Goal: Task Accomplishment & Management: Use online tool/utility

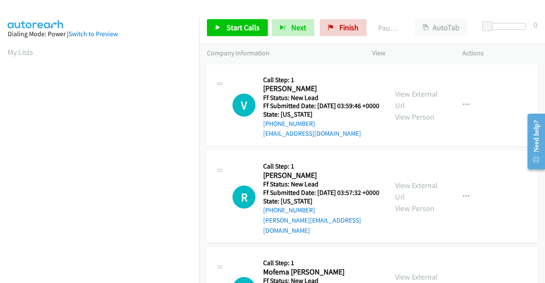
click at [406, 103] on div "View External Url View Person" at bounding box center [417, 105] width 44 height 34
click at [407, 101] on link "View External Url" at bounding box center [416, 99] width 43 height 21
click at [423, 196] on link "View External Url" at bounding box center [416, 190] width 43 height 21
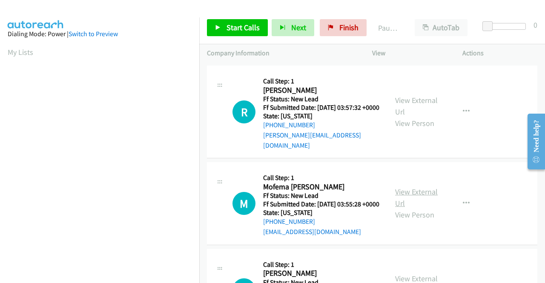
click at [413, 198] on link "View External Url" at bounding box center [416, 197] width 43 height 21
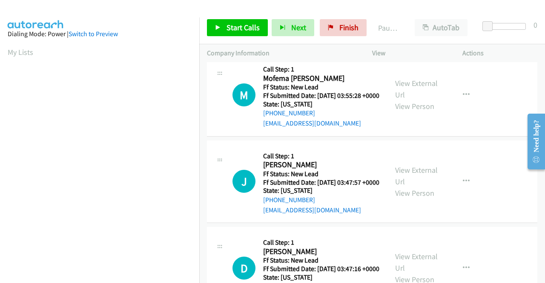
click at [407, 211] on div "View External Url View Person View External Url Email Schedule/Manage Callback …" at bounding box center [436, 181] width 98 height 67
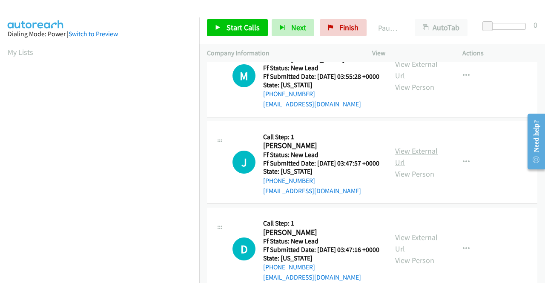
click at [408, 167] on link "View External Url" at bounding box center [416, 156] width 43 height 21
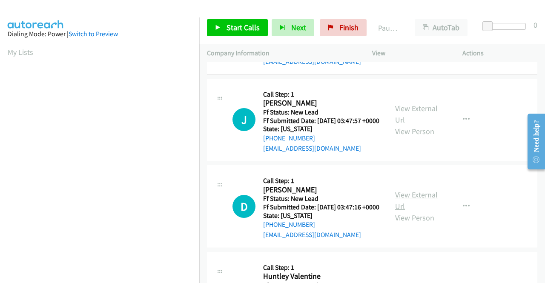
click at [421, 211] on link "View External Url" at bounding box center [416, 200] width 43 height 21
click at [254, 29] on span "Start Calls" at bounding box center [242, 28] width 33 height 10
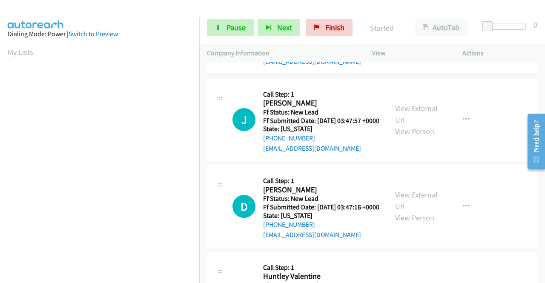
drag, startPoint x: 543, startPoint y: 107, endPoint x: 544, endPoint y: 70, distance: 37.5
click html "Need help? Resource Center AutoReach Help Help Get the help you need from our k…"
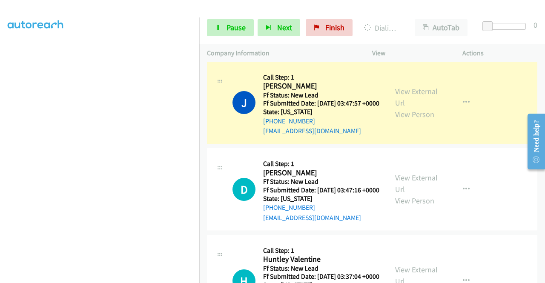
scroll to position [340, 0]
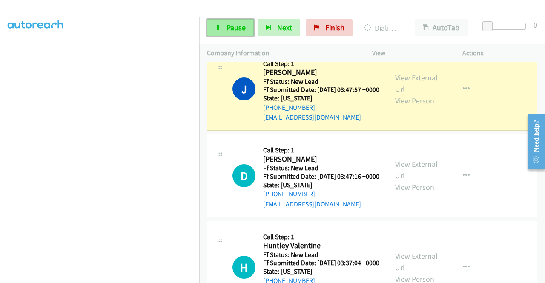
click at [237, 27] on span "Pause" at bounding box center [235, 28] width 19 height 10
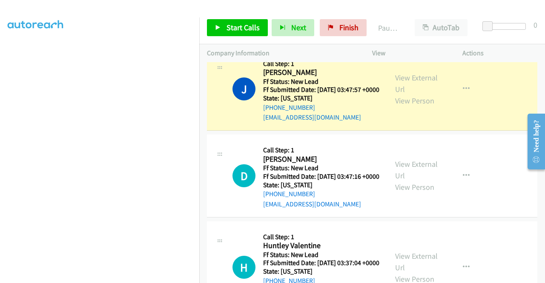
scroll to position [24, 0]
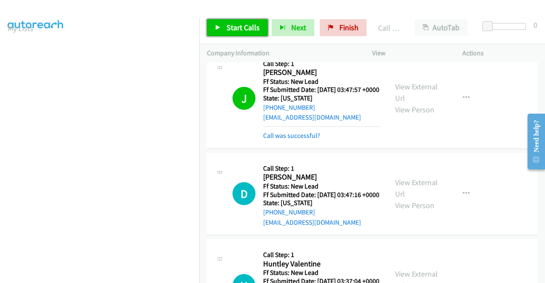
click at [244, 27] on span "Start Calls" at bounding box center [242, 28] width 33 height 10
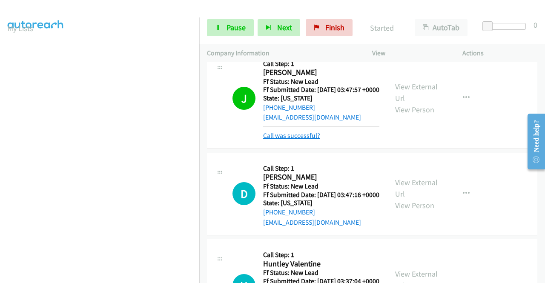
click at [277, 140] on link "Call was successful?" at bounding box center [291, 135] width 57 height 8
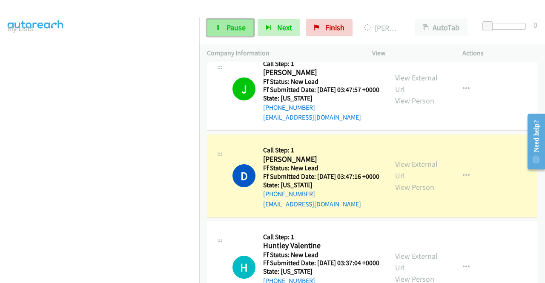
click at [238, 27] on span "Pause" at bounding box center [235, 28] width 19 height 10
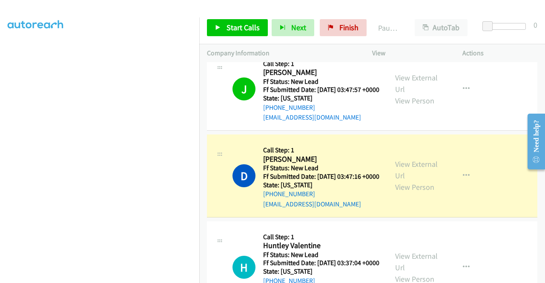
scroll to position [0, 0]
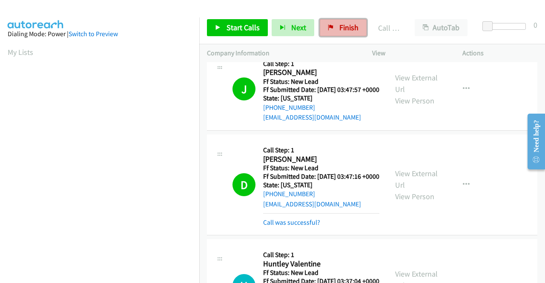
click at [339, 29] on span "Finish" at bounding box center [348, 28] width 19 height 10
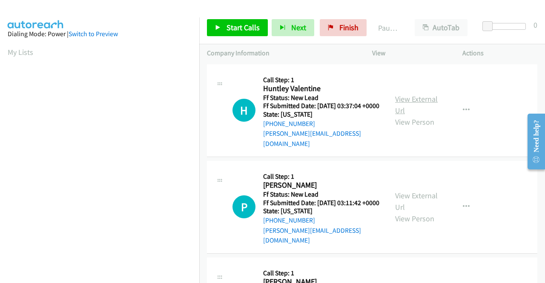
click at [409, 98] on link "View External Url" at bounding box center [416, 104] width 43 height 21
click at [417, 193] on link "View External Url" at bounding box center [416, 201] width 43 height 21
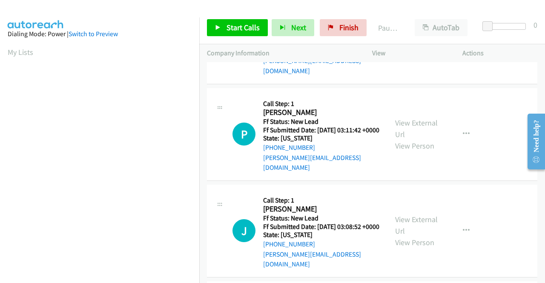
scroll to position [85, 0]
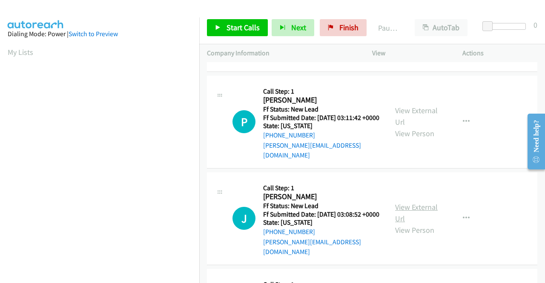
click at [403, 203] on link "View External Url" at bounding box center [416, 212] width 43 height 21
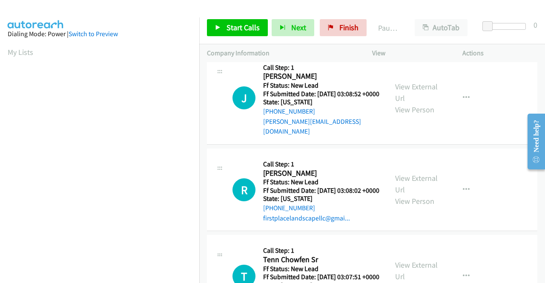
scroll to position [213, 0]
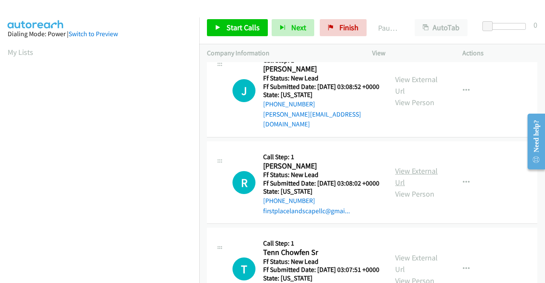
click at [415, 170] on link "View External Url" at bounding box center [416, 176] width 43 height 21
click at [416, 261] on link "View External Url" at bounding box center [416, 263] width 43 height 21
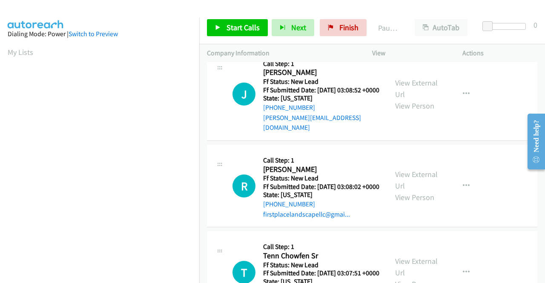
scroll to position [0, 0]
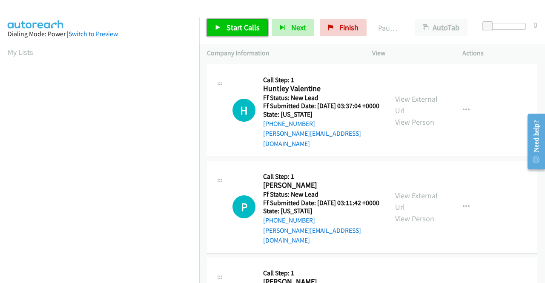
click at [232, 29] on span "Start Calls" at bounding box center [242, 28] width 33 height 10
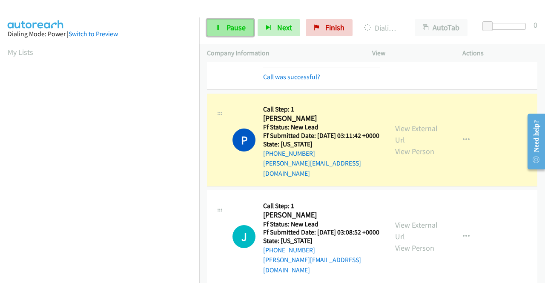
click at [233, 30] on span "Pause" at bounding box center [235, 28] width 19 height 10
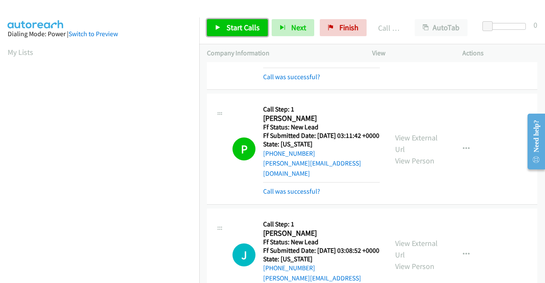
click at [254, 24] on span "Start Calls" at bounding box center [242, 28] width 33 height 10
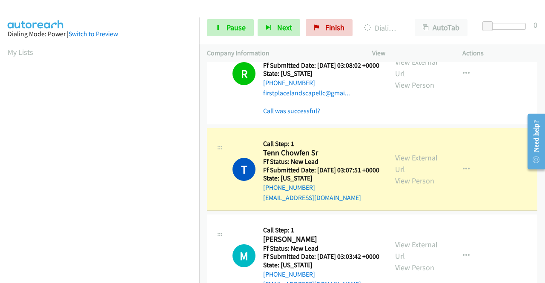
scroll to position [426, 0]
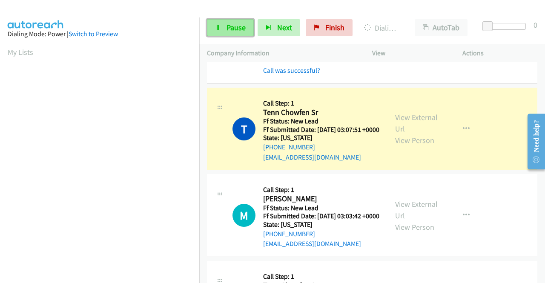
click at [246, 23] on link "Pause" at bounding box center [230, 27] width 47 height 17
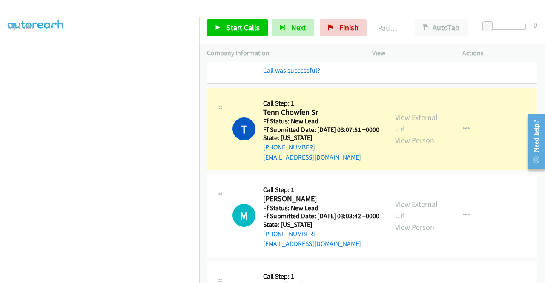
scroll to position [24, 0]
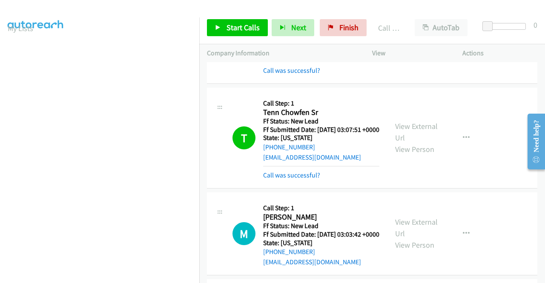
click at [326, 37] on div "Start Calls Pause Next Finish Call Completed AutoTab AutoTab 0" at bounding box center [372, 27] width 346 height 33
click at [337, 17] on div "Start Calls Pause Next Finish Call Completed AutoTab AutoTab 0" at bounding box center [372, 27] width 346 height 33
click at [335, 28] on link "Finish" at bounding box center [343, 27] width 47 height 17
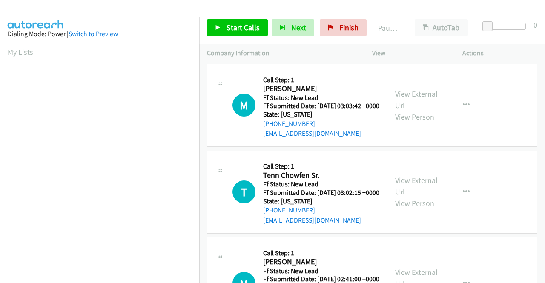
click at [410, 96] on link "View External Url" at bounding box center [416, 99] width 43 height 21
click at [410, 194] on link "View External Url" at bounding box center [416, 185] width 43 height 21
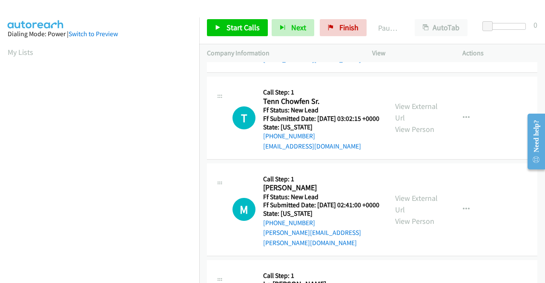
scroll to position [85, 0]
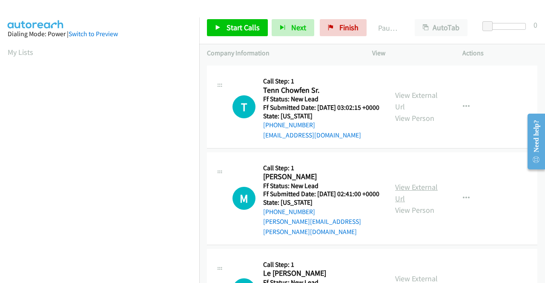
click at [411, 200] on link "View External Url" at bounding box center [416, 192] width 43 height 21
click at [417, 200] on link "View External Url" at bounding box center [416, 192] width 43 height 21
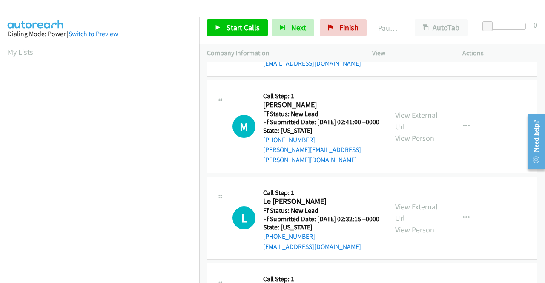
scroll to position [213, 0]
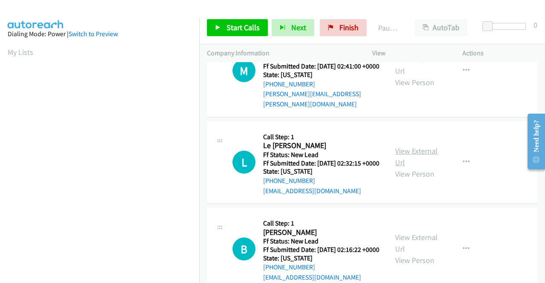
click at [415, 165] on link "View External Url" at bounding box center [416, 156] width 43 height 21
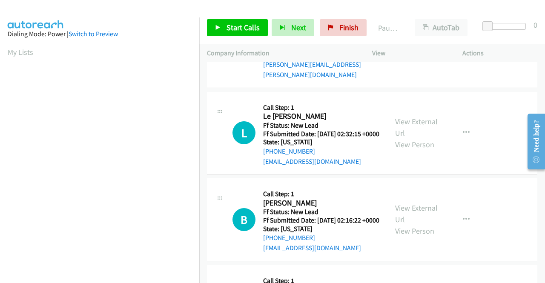
scroll to position [298, 0]
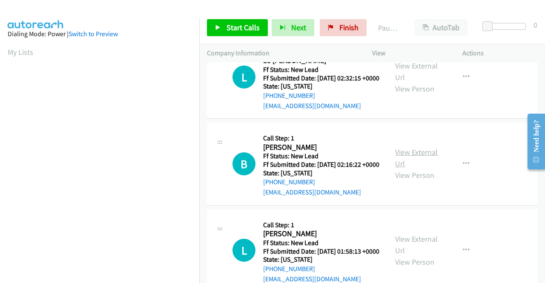
click at [403, 169] on link "View External Url" at bounding box center [416, 157] width 43 height 21
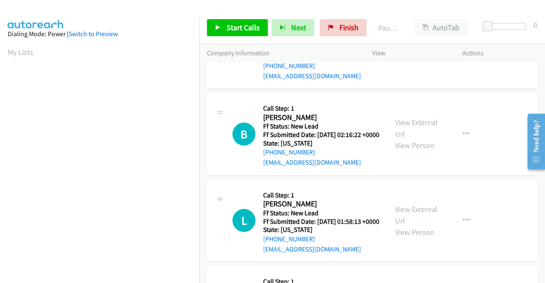
scroll to position [340, 0]
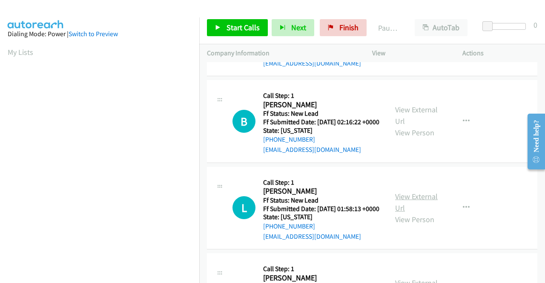
click at [412, 213] on link "View External Url" at bounding box center [416, 201] width 43 height 21
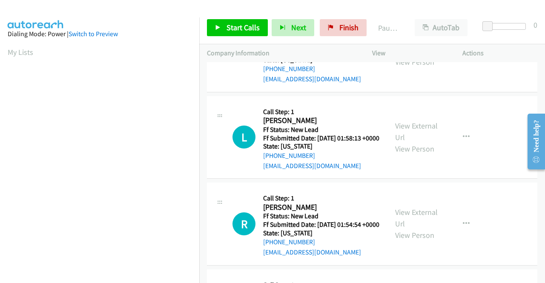
scroll to position [426, 0]
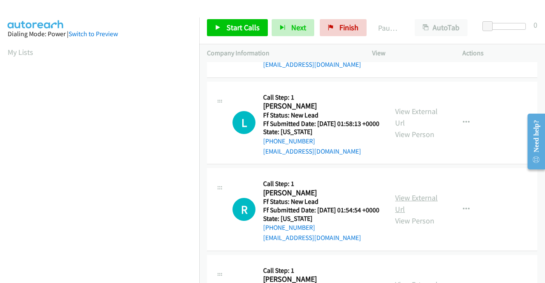
click at [404, 214] on link "View External Url" at bounding box center [416, 203] width 43 height 21
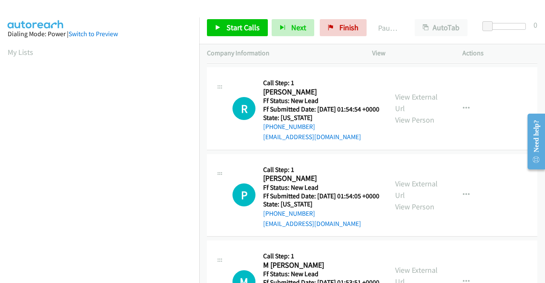
scroll to position [553, 0]
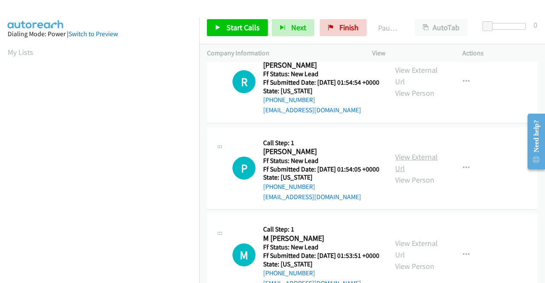
click at [409, 173] on link "View External Url" at bounding box center [416, 162] width 43 height 21
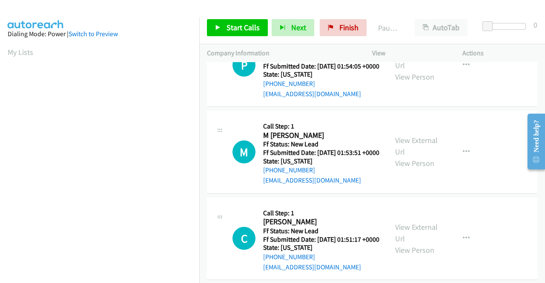
scroll to position [681, 0]
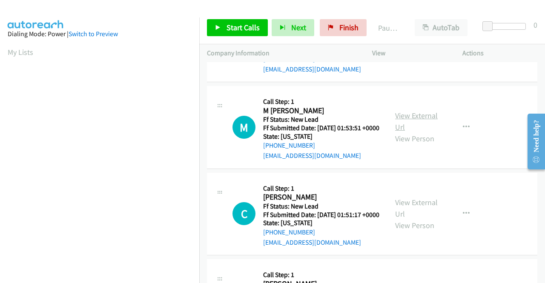
click at [397, 132] on link "View External Url" at bounding box center [416, 121] width 43 height 21
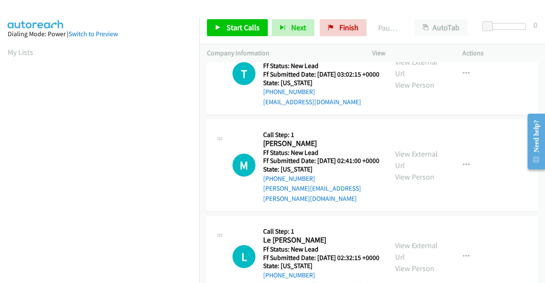
scroll to position [0, 0]
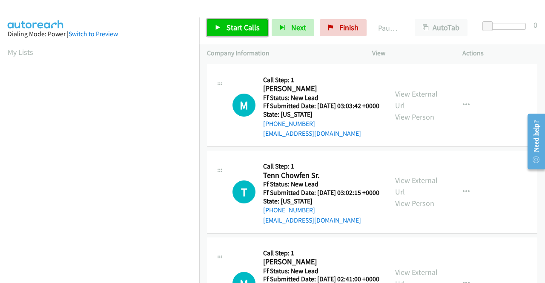
click at [236, 23] on span "Start Calls" at bounding box center [242, 28] width 33 height 10
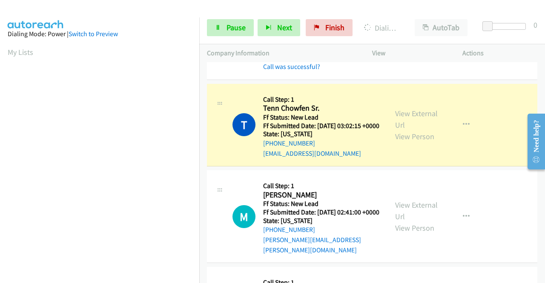
scroll to position [194, 0]
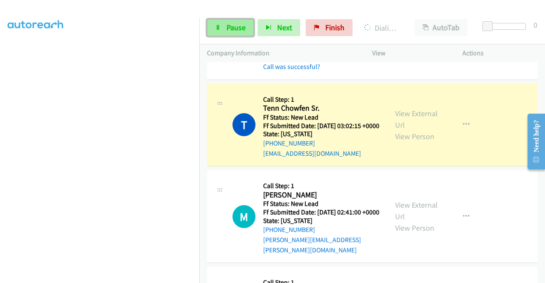
click at [237, 23] on span "Pause" at bounding box center [235, 28] width 19 height 10
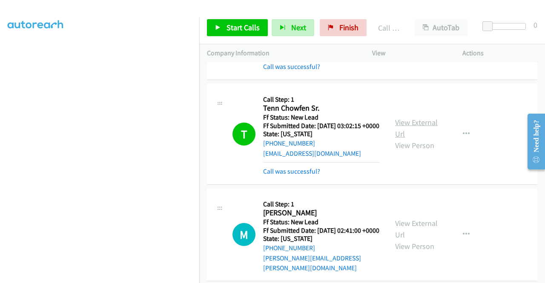
click at [396, 137] on link "View External Url" at bounding box center [416, 127] width 43 height 21
click at [247, 19] on link "Start Calls" at bounding box center [237, 27] width 61 height 17
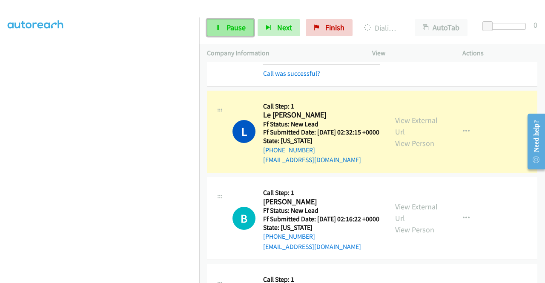
click at [234, 34] on link "Pause" at bounding box center [230, 27] width 47 height 17
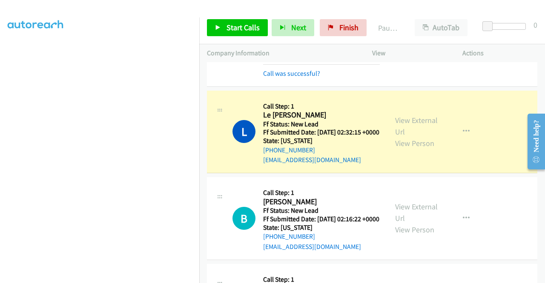
scroll to position [0, 0]
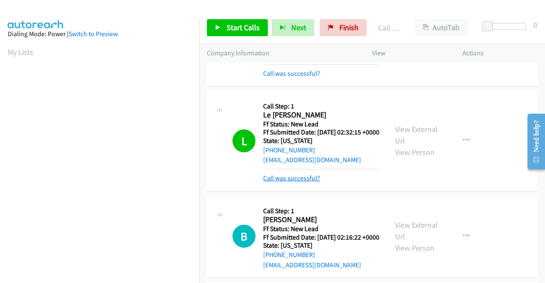
click at [300, 182] on link "Call was successful?" at bounding box center [291, 178] width 57 height 8
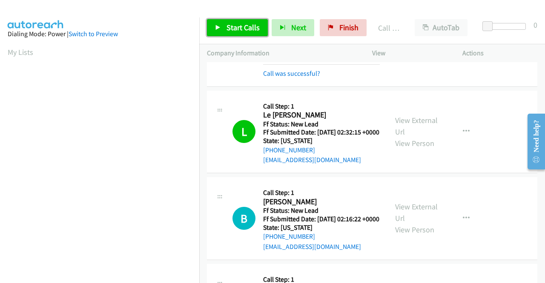
click at [246, 25] on span "Start Calls" at bounding box center [242, 28] width 33 height 10
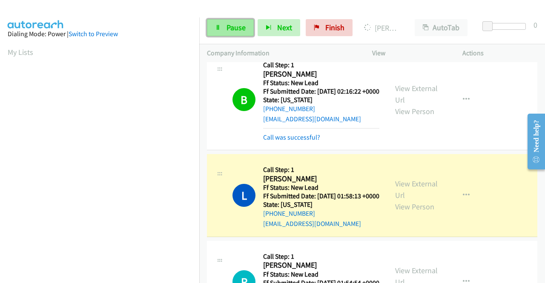
click at [228, 25] on span "Pause" at bounding box center [235, 28] width 19 height 10
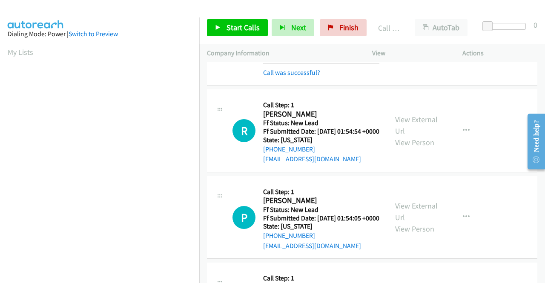
scroll to position [596, 0]
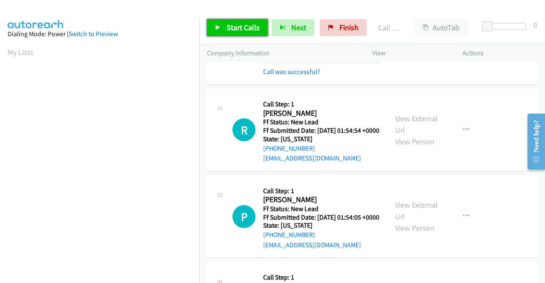
click at [231, 27] on span "Start Calls" at bounding box center [242, 28] width 33 height 10
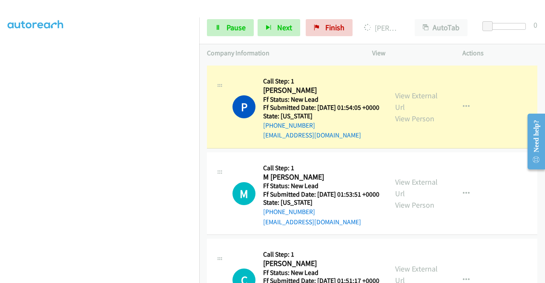
scroll to position [0, 0]
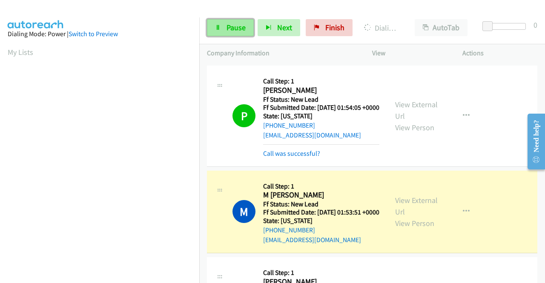
click at [239, 27] on span "Pause" at bounding box center [235, 28] width 19 height 10
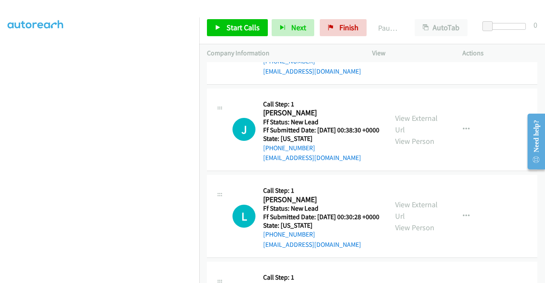
scroll to position [194, 0]
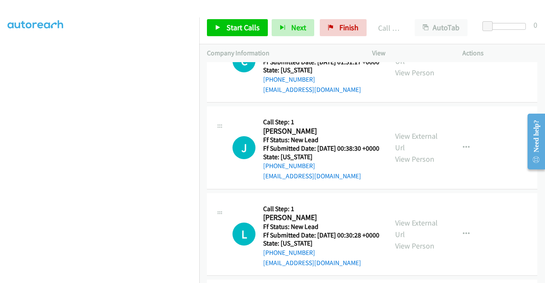
click at [354, 37] on div "Start Calls Pause Next Finish Call Completed AutoTab AutoTab 0" at bounding box center [372, 27] width 346 height 33
drag, startPoint x: 354, startPoint y: 33, endPoint x: 301, endPoint y: 46, distance: 54.4
click at [354, 33] on link "Finish" at bounding box center [343, 27] width 47 height 17
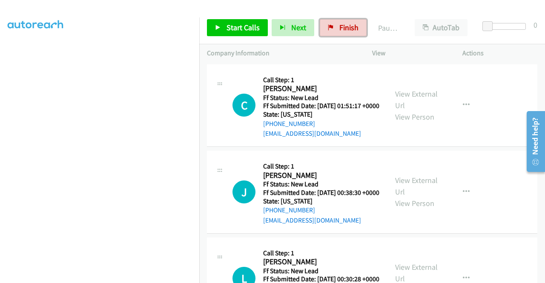
drag, startPoint x: 330, startPoint y: 27, endPoint x: 300, endPoint y: 41, distance: 32.7
click at [330, 27] on icon at bounding box center [331, 28] width 6 height 6
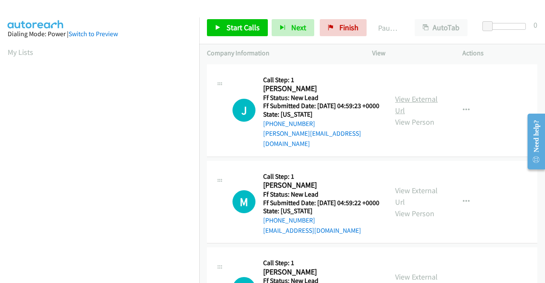
click at [428, 97] on link "View External Url" at bounding box center [416, 104] width 43 height 21
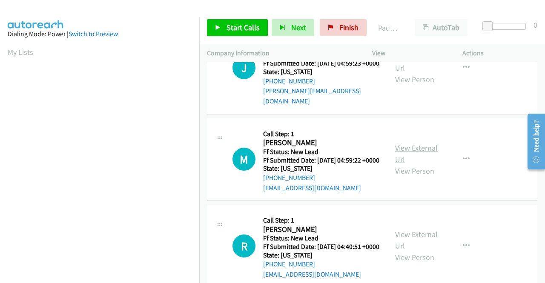
click at [405, 148] on link "View External Url" at bounding box center [416, 153] width 43 height 21
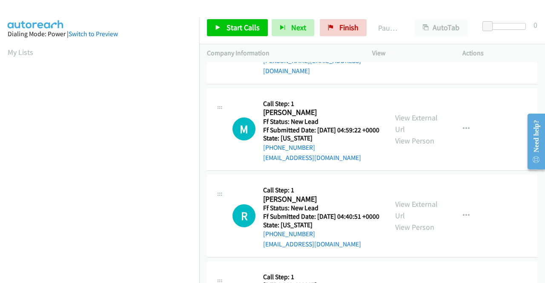
scroll to position [85, 0]
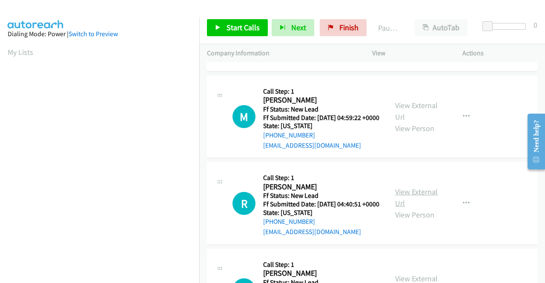
click at [411, 203] on link "View External Url" at bounding box center [416, 197] width 43 height 21
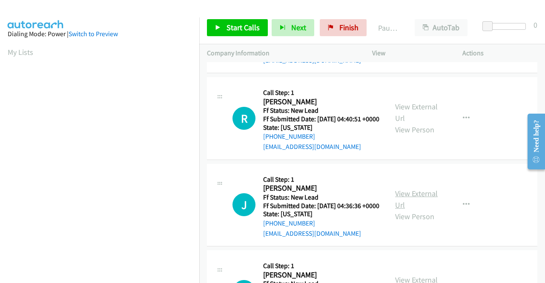
click at [421, 210] on link "View External Url" at bounding box center [416, 199] width 43 height 21
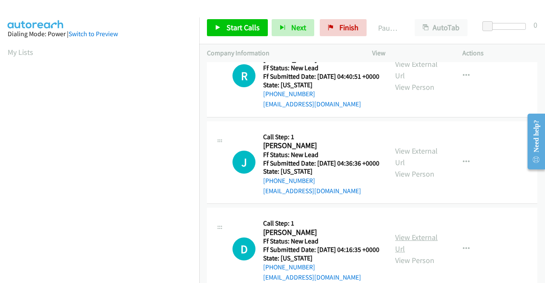
click at [399, 254] on link "View External Url" at bounding box center [416, 242] width 43 height 21
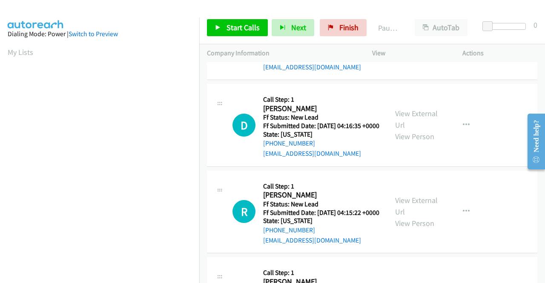
scroll to position [340, 0]
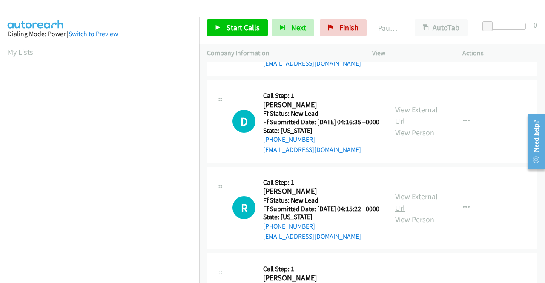
click at [407, 213] on link "View External Url" at bounding box center [416, 201] width 43 height 21
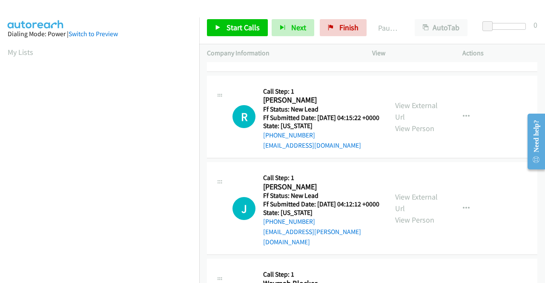
scroll to position [468, 0]
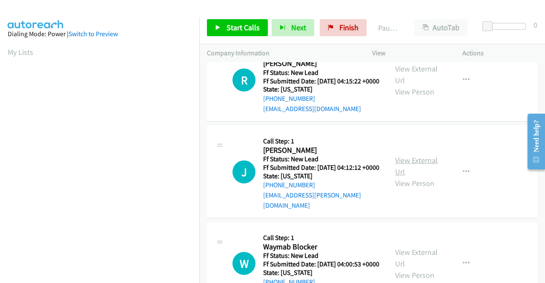
click at [422, 177] on link "View External Url" at bounding box center [416, 165] width 43 height 21
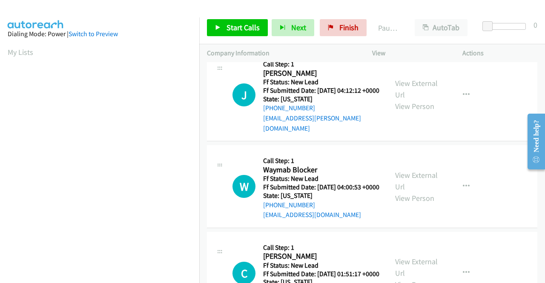
scroll to position [553, 0]
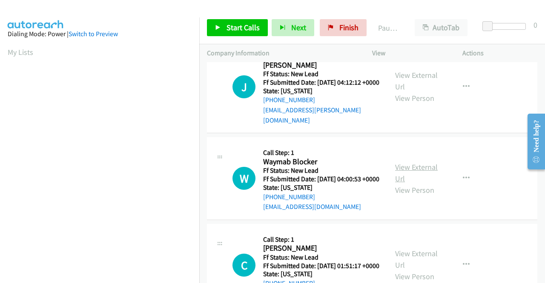
click at [401, 183] on link "View External Url" at bounding box center [416, 172] width 43 height 21
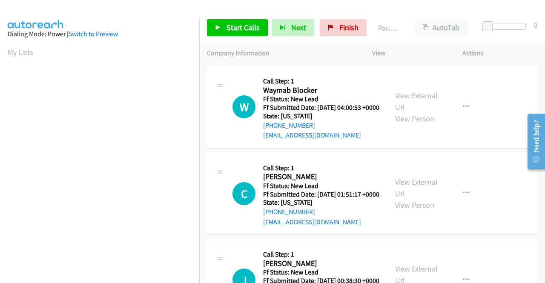
scroll to position [638, 0]
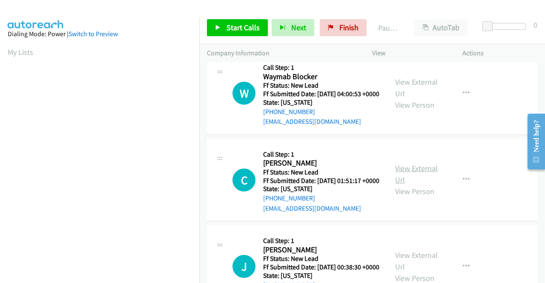
click at [419, 185] on link "View External Url" at bounding box center [416, 173] width 43 height 21
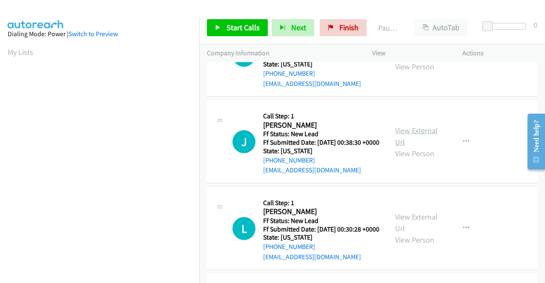
scroll to position [766, 0]
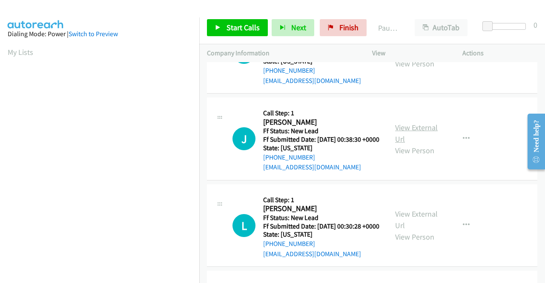
click at [410, 144] on link "View External Url" at bounding box center [416, 133] width 43 height 21
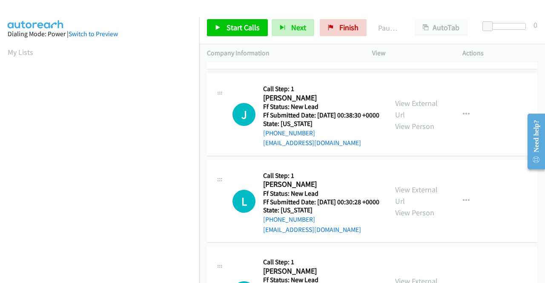
scroll to position [808, 0]
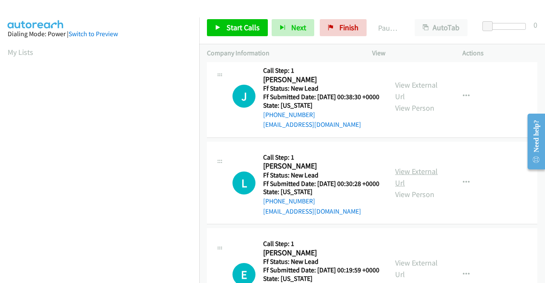
click at [405, 188] on link "View External Url" at bounding box center [416, 176] width 43 height 21
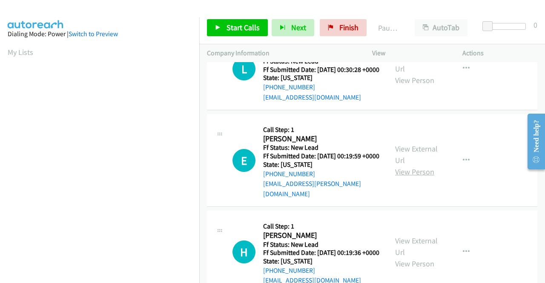
scroll to position [936, 0]
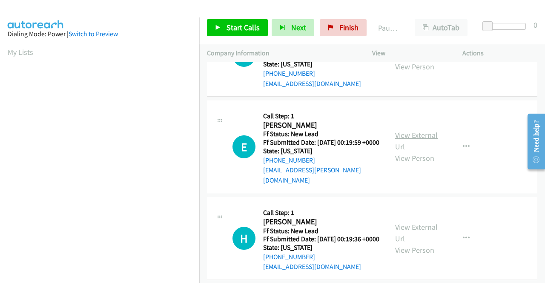
click at [409, 151] on link "View External Url" at bounding box center [416, 140] width 43 height 21
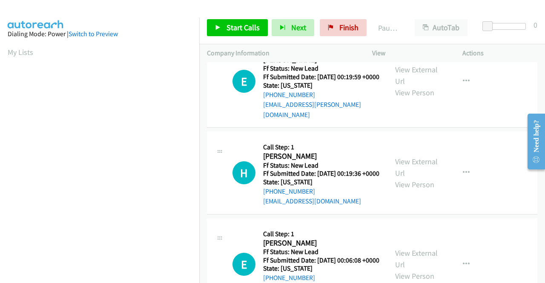
scroll to position [1021, 0]
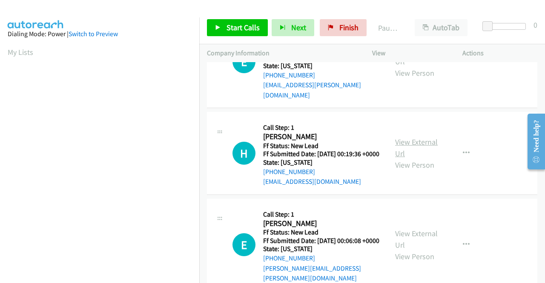
click at [407, 158] on link "View External Url" at bounding box center [416, 147] width 43 height 21
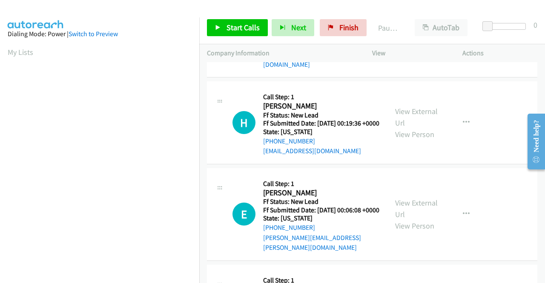
scroll to position [1106, 0]
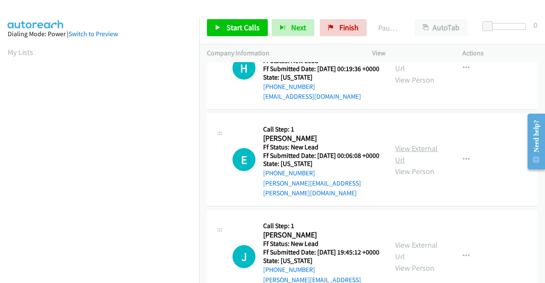
click at [409, 165] on link "View External Url" at bounding box center [416, 153] width 43 height 21
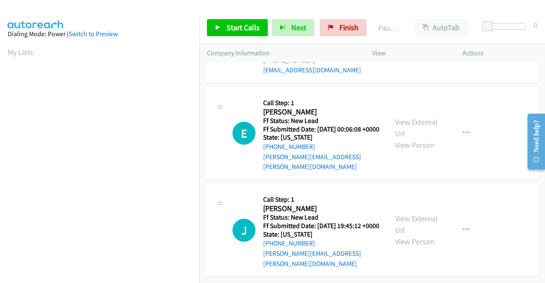
scroll to position [1212, 0]
click at [406, 216] on link "View External Url" at bounding box center [416, 224] width 43 height 21
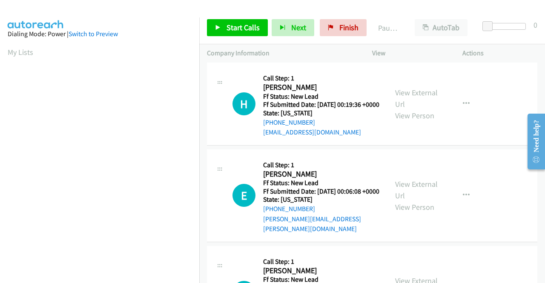
scroll to position [0, 0]
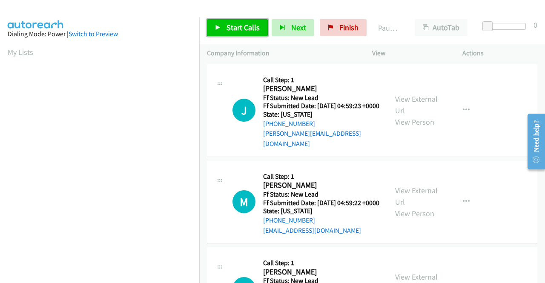
click at [223, 29] on link "Start Calls" at bounding box center [237, 27] width 61 height 17
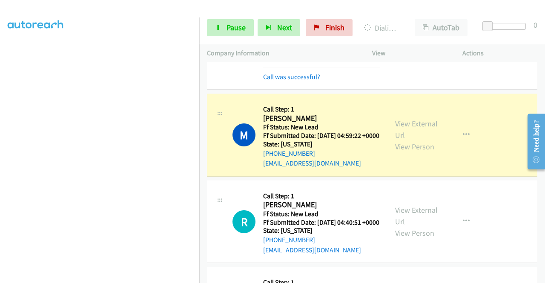
scroll to position [194, 0]
click at [223, 29] on link "Pause" at bounding box center [230, 27] width 47 height 17
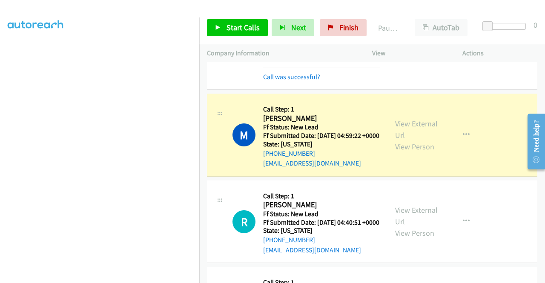
scroll to position [0, 0]
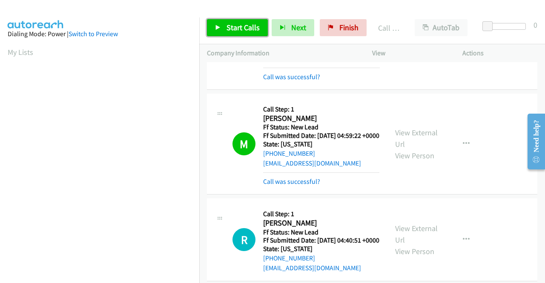
click at [250, 31] on span "Start Calls" at bounding box center [242, 28] width 33 height 10
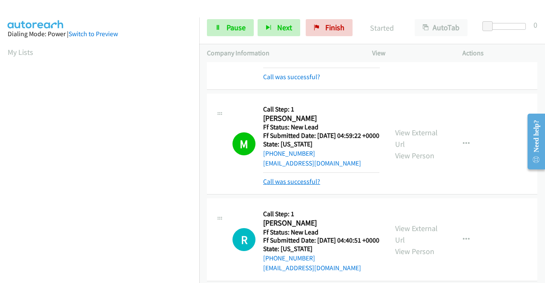
click at [306, 186] on link "Call was successful?" at bounding box center [291, 181] width 57 height 8
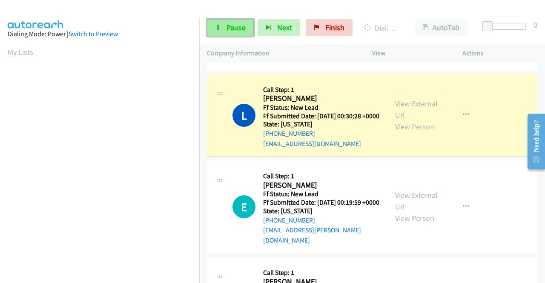
click at [226, 29] on link "Pause" at bounding box center [230, 27] width 47 height 17
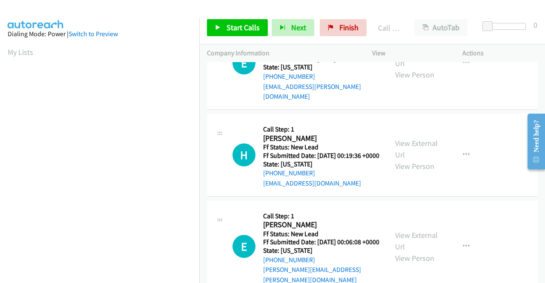
scroll to position [1191, 0]
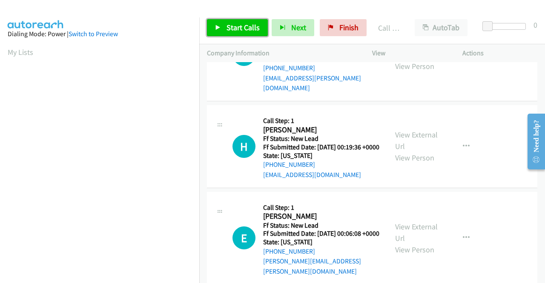
click at [246, 34] on link "Start Calls" at bounding box center [237, 27] width 61 height 17
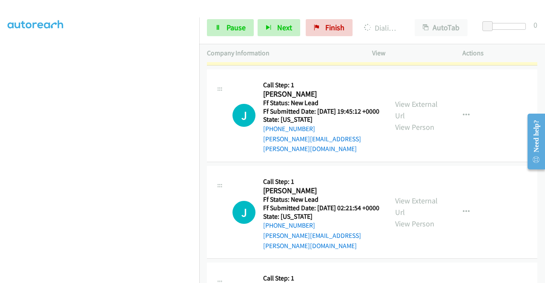
scroll to position [0, 0]
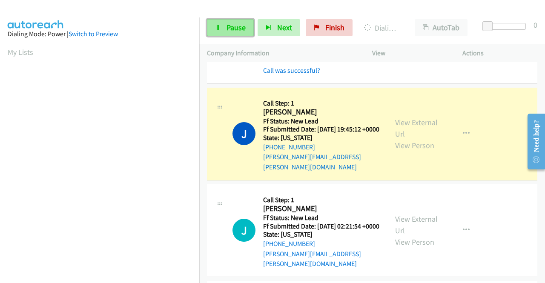
click at [243, 25] on span "Pause" at bounding box center [235, 28] width 19 height 10
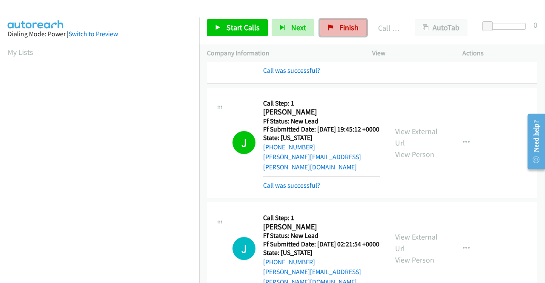
click at [339, 23] on span "Finish" at bounding box center [348, 28] width 19 height 10
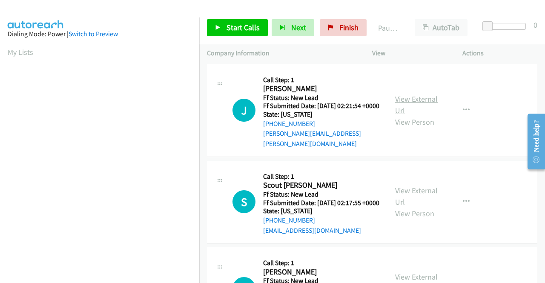
click at [423, 100] on link "View External Url" at bounding box center [416, 104] width 43 height 21
click at [417, 191] on link "View External Url" at bounding box center [416, 196] width 43 height 21
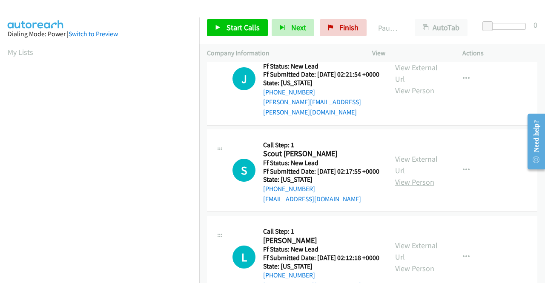
scroll to position [85, 0]
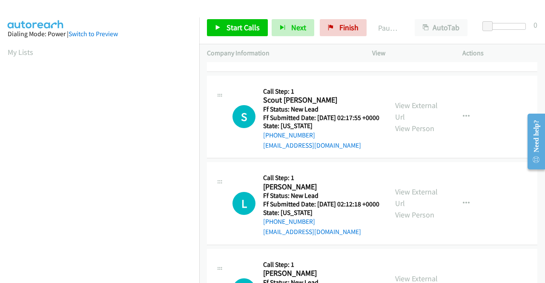
click at [417, 208] on div "View External Url View Person" at bounding box center [417, 203] width 44 height 34
click at [417, 204] on link "View External Url" at bounding box center [416, 197] width 43 height 21
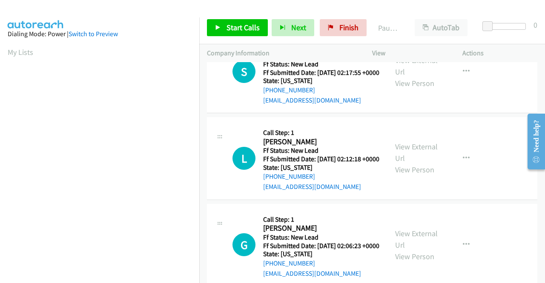
scroll to position [170, 0]
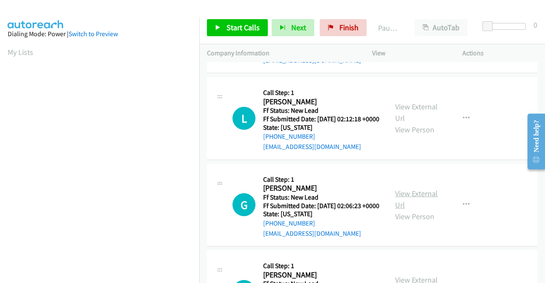
click at [410, 210] on link "View External Url" at bounding box center [416, 199] width 43 height 21
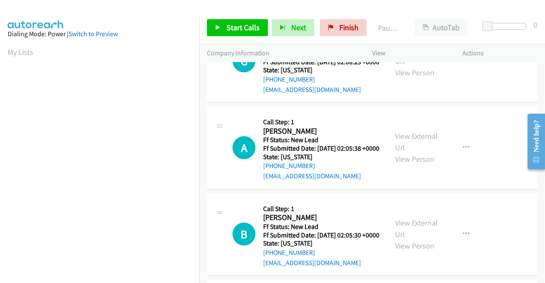
scroll to position [340, 0]
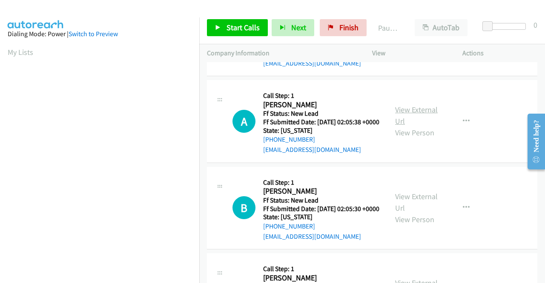
click at [418, 126] on link "View External Url" at bounding box center [416, 115] width 43 height 21
click at [421, 213] on link "View External Url" at bounding box center [416, 201] width 43 height 21
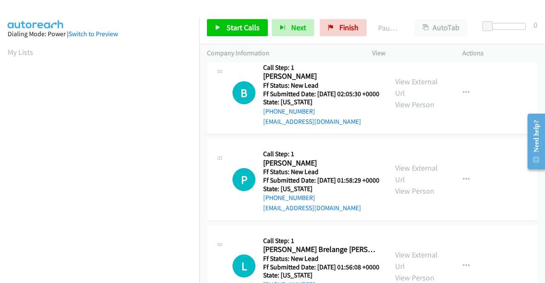
scroll to position [468, 0]
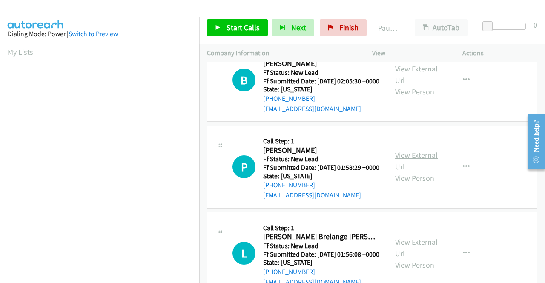
click at [408, 171] on link "View External Url" at bounding box center [416, 160] width 43 height 21
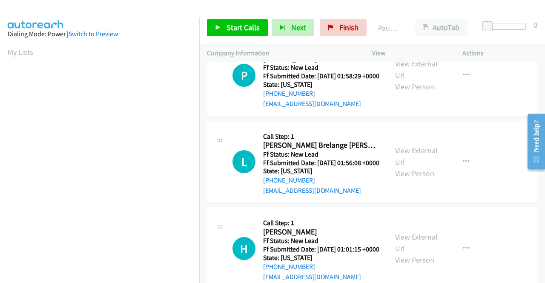
scroll to position [596, 0]
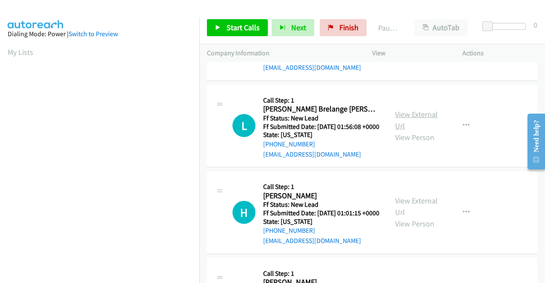
click at [416, 131] on link "View External Url" at bounding box center [416, 119] width 43 height 21
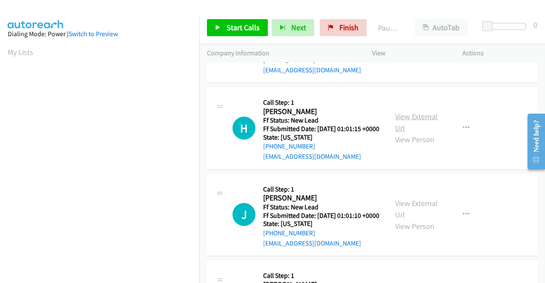
scroll to position [681, 0]
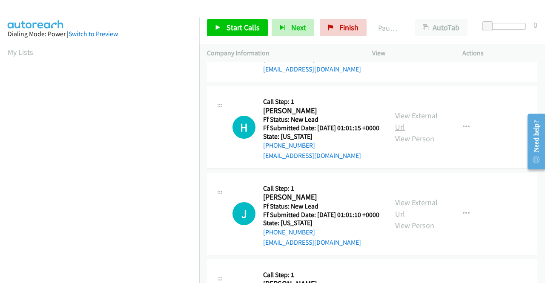
click at [420, 132] on link "View External Url" at bounding box center [416, 121] width 43 height 21
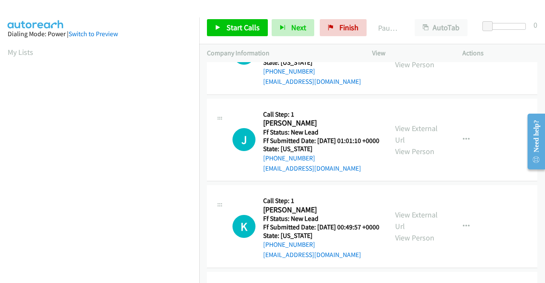
scroll to position [766, 0]
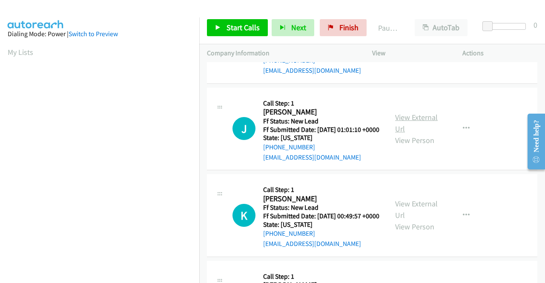
click at [423, 134] on link "View External Url" at bounding box center [416, 122] width 43 height 21
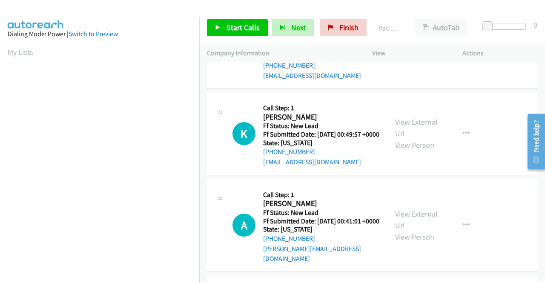
scroll to position [851, 0]
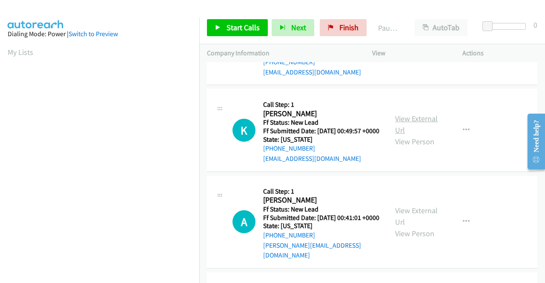
click at [426, 135] on link "View External Url" at bounding box center [416, 124] width 43 height 21
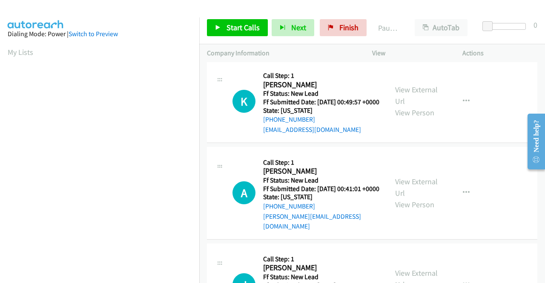
scroll to position [894, 0]
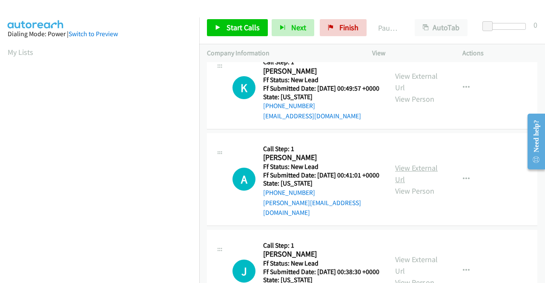
click at [414, 184] on link "View External Url" at bounding box center [416, 173] width 43 height 21
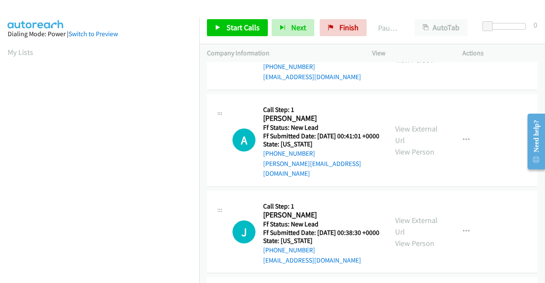
scroll to position [979, 0]
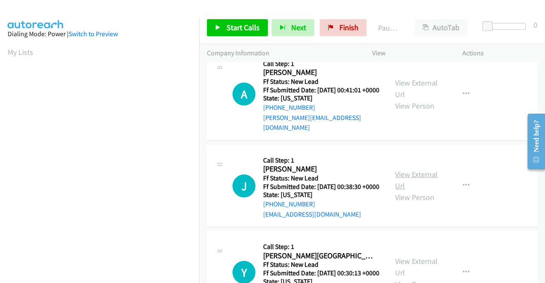
click at [405, 191] on link "View External Url" at bounding box center [416, 179] width 43 height 21
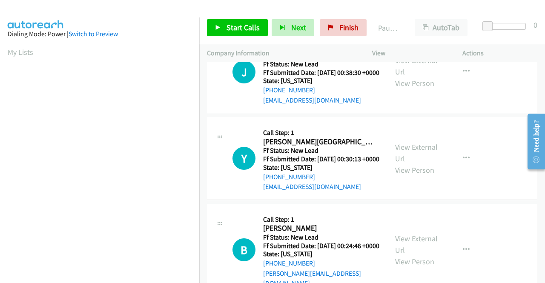
scroll to position [1106, 0]
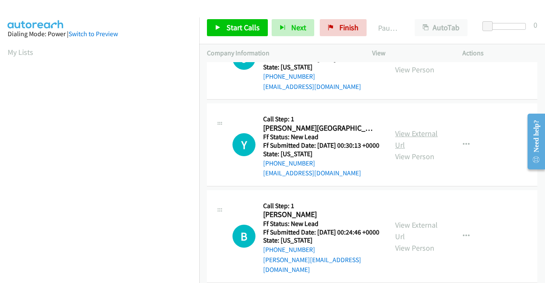
click at [405, 150] on link "View External Url" at bounding box center [416, 139] width 43 height 21
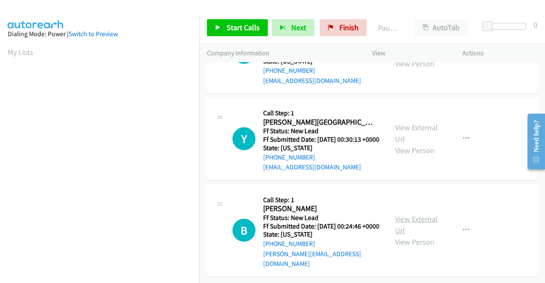
scroll to position [1212, 0]
click at [423, 214] on link "View External Url" at bounding box center [416, 224] width 43 height 21
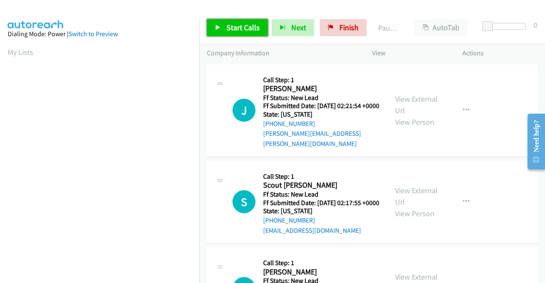
click at [234, 28] on span "Start Calls" at bounding box center [242, 28] width 33 height 10
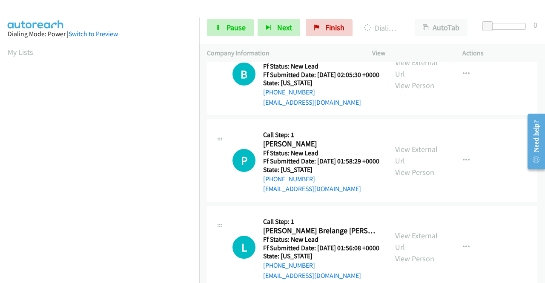
scroll to position [194, 0]
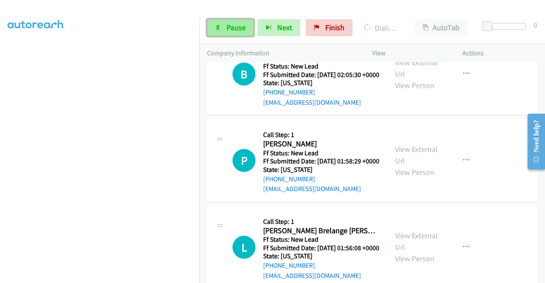
click at [229, 31] on span "Pause" at bounding box center [235, 28] width 19 height 10
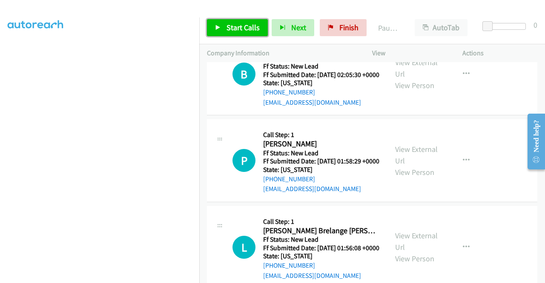
click at [217, 28] on icon at bounding box center [218, 28] width 6 height 6
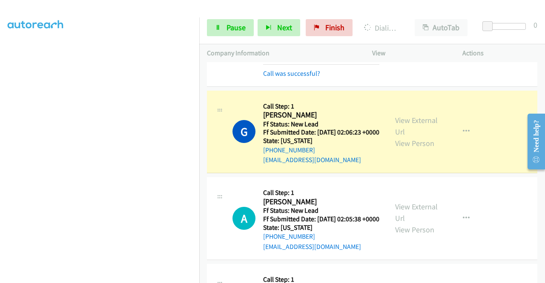
scroll to position [0, 0]
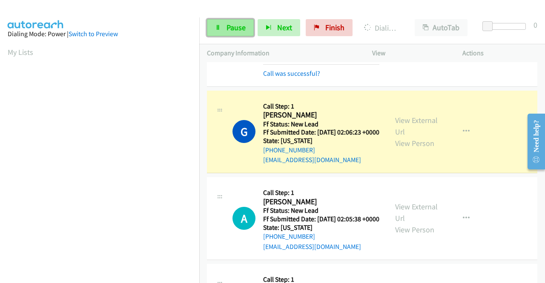
click at [223, 26] on link "Pause" at bounding box center [230, 27] width 47 height 17
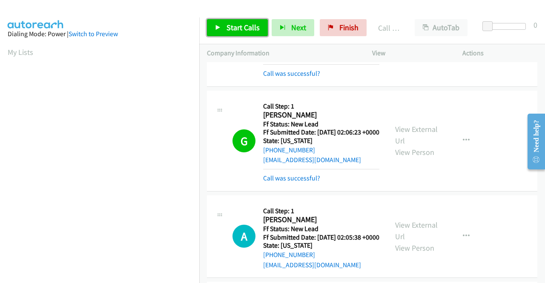
click at [230, 29] on span "Start Calls" at bounding box center [242, 28] width 33 height 10
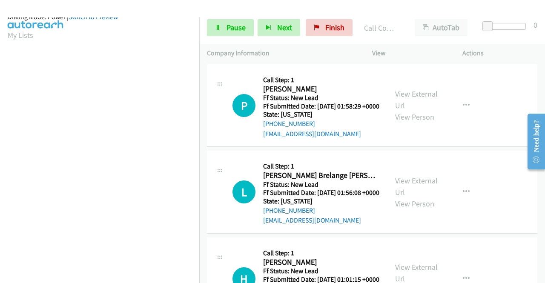
scroll to position [194, 0]
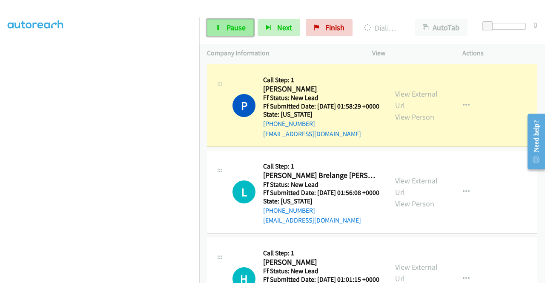
click at [228, 21] on link "Pause" at bounding box center [230, 27] width 47 height 17
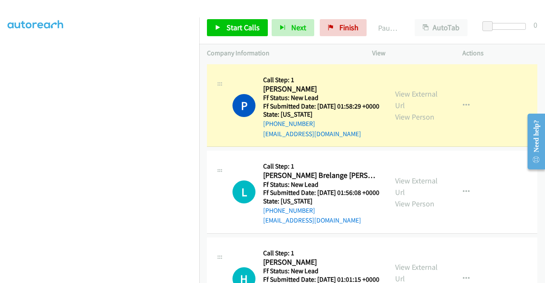
scroll to position [0, 0]
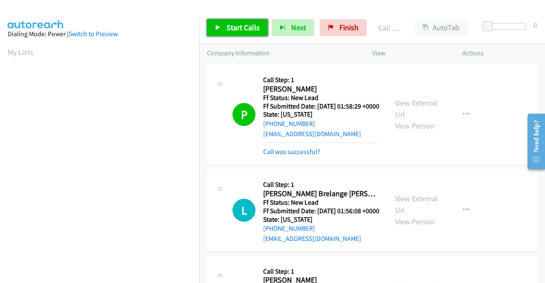
click at [245, 29] on span "Start Calls" at bounding box center [242, 28] width 33 height 10
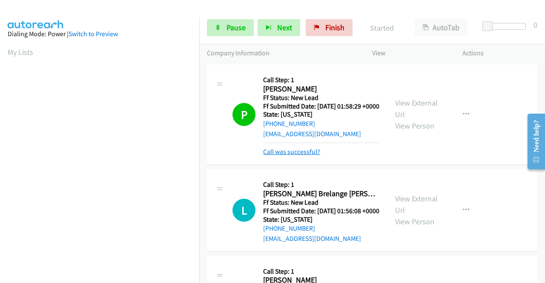
click at [273, 156] on link "Call was successful?" at bounding box center [291, 152] width 57 height 8
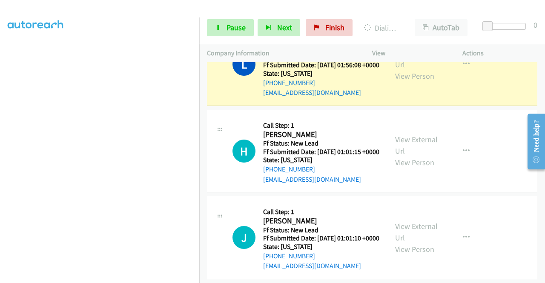
scroll to position [194, 0]
click at [240, 30] on span "Pause" at bounding box center [235, 28] width 19 height 10
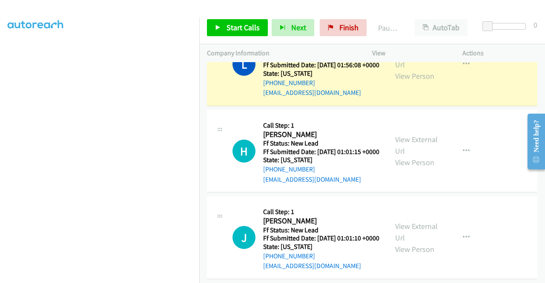
scroll to position [0, 0]
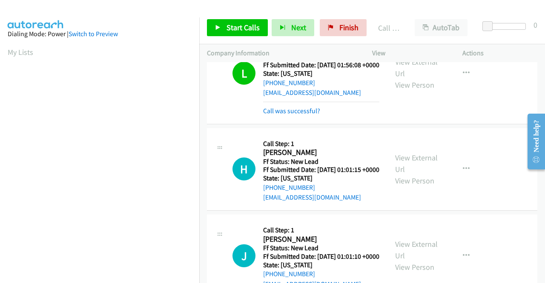
click at [225, 23] on div "Start Calls Pause Next Finish Call Completed AutoTab AutoTab 0" at bounding box center [372, 27] width 346 height 33
click at [225, 23] on link "Start Calls" at bounding box center [237, 27] width 61 height 17
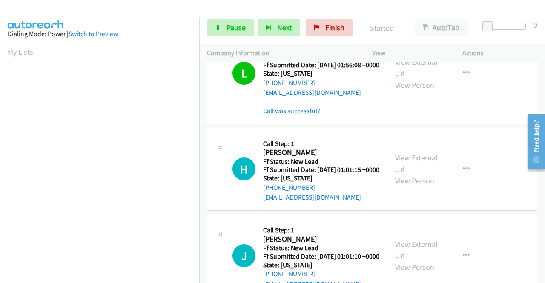
drag, startPoint x: 305, startPoint y: 167, endPoint x: 317, endPoint y: 161, distance: 13.5
click at [305, 115] on link "Call was successful?" at bounding box center [291, 111] width 57 height 8
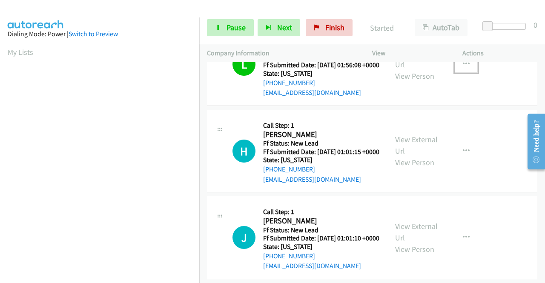
click at [465, 73] on button "button" at bounding box center [465, 64] width 23 height 17
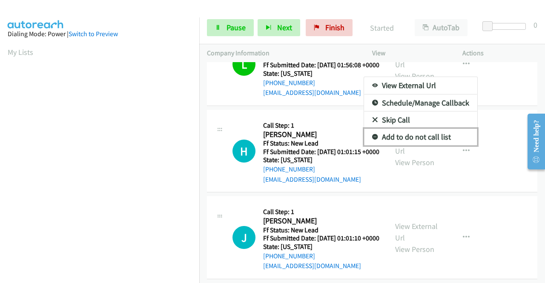
click at [419, 146] on link "Add to do not call list" at bounding box center [420, 137] width 113 height 17
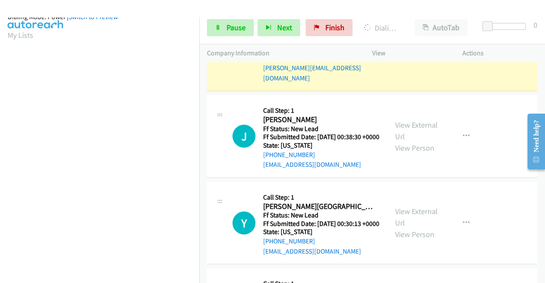
scroll to position [194, 0]
click at [223, 23] on link "Pause" at bounding box center [230, 27] width 47 height 17
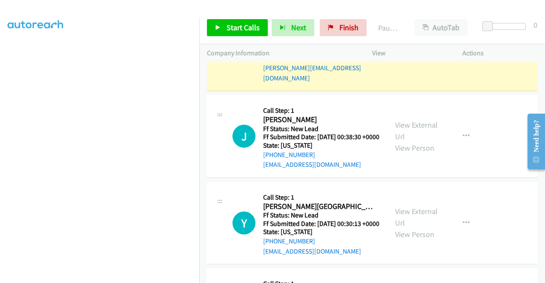
scroll to position [0, 0]
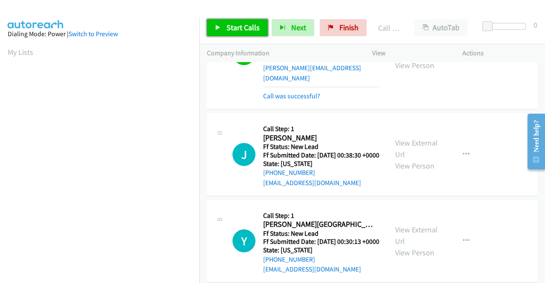
click at [248, 29] on span "Start Calls" at bounding box center [242, 28] width 33 height 10
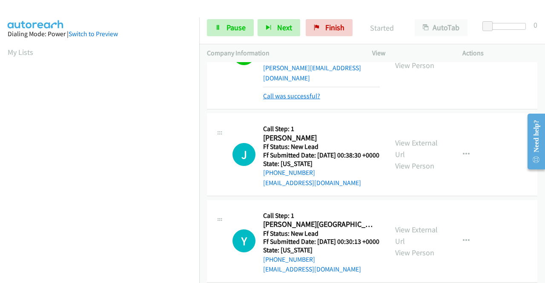
click at [315, 100] on link "Call was successful?" at bounding box center [291, 96] width 57 height 8
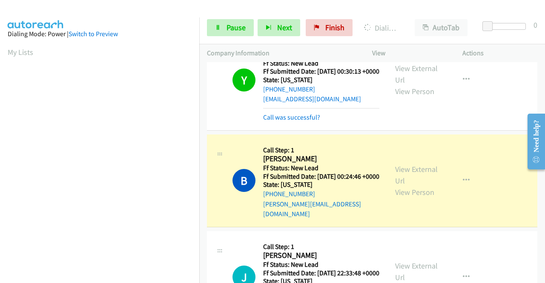
scroll to position [194, 0]
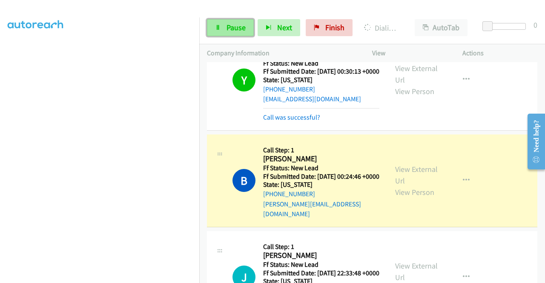
click at [245, 24] on link "Pause" at bounding box center [230, 27] width 47 height 17
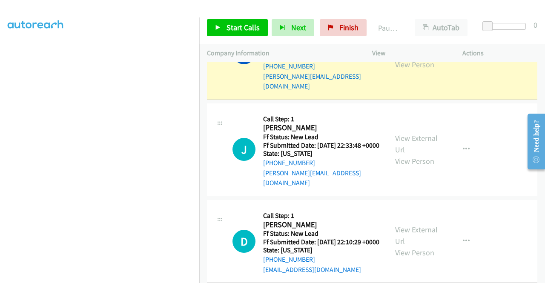
scroll to position [0, 0]
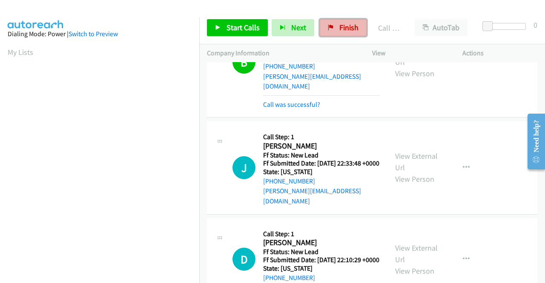
click at [342, 23] on span "Finish" at bounding box center [348, 28] width 19 height 10
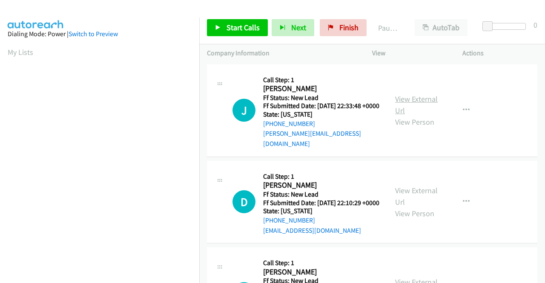
click at [414, 99] on link "View External Url" at bounding box center [416, 104] width 43 height 21
click at [432, 190] on link "View External Url" at bounding box center [416, 196] width 43 height 21
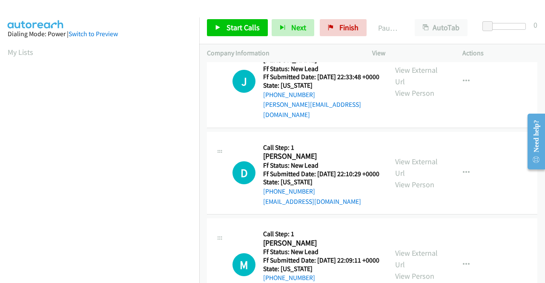
scroll to position [43, 0]
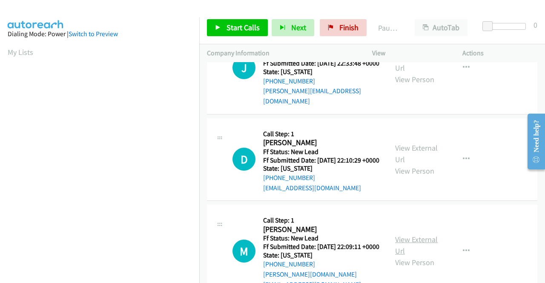
click at [416, 244] on link "View External Url" at bounding box center [416, 244] width 43 height 21
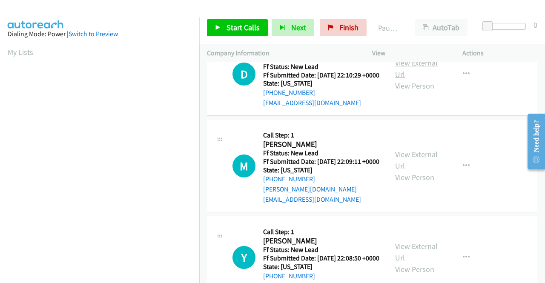
scroll to position [170, 0]
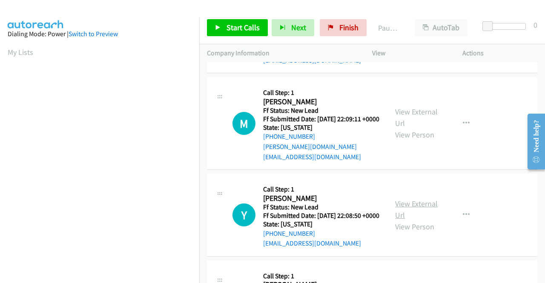
click at [405, 212] on link "View External Url" at bounding box center [416, 209] width 43 height 21
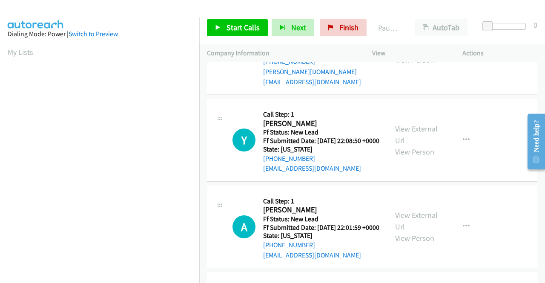
scroll to position [255, 0]
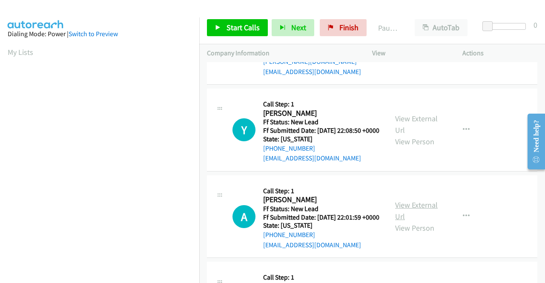
click at [408, 217] on link "View External Url" at bounding box center [416, 210] width 43 height 21
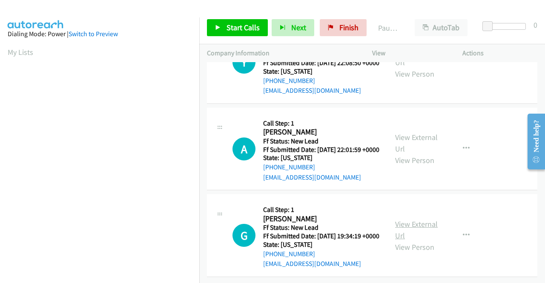
scroll to position [359, 0]
click at [413, 219] on link "View External Url" at bounding box center [416, 229] width 43 height 21
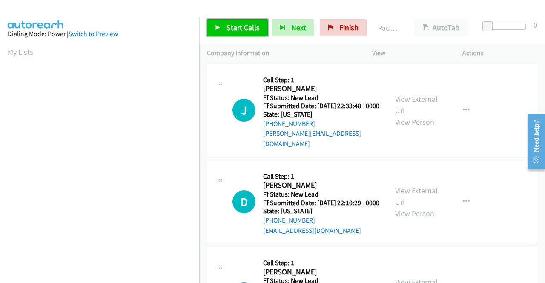
click at [234, 32] on span "Start Calls" at bounding box center [242, 28] width 33 height 10
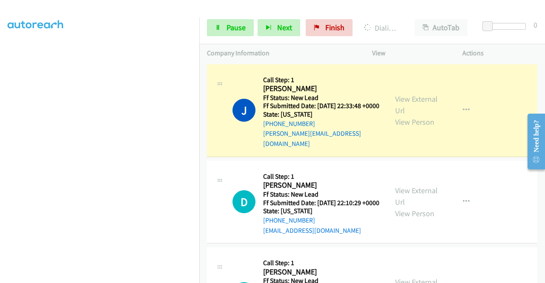
scroll to position [194, 0]
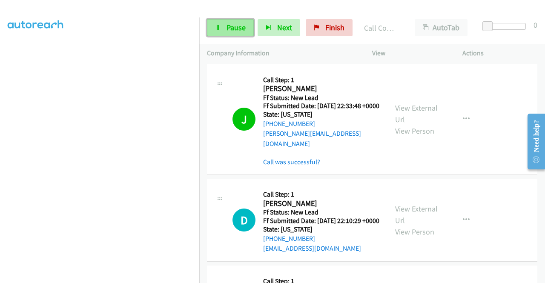
click at [242, 30] on span "Pause" at bounding box center [235, 28] width 19 height 10
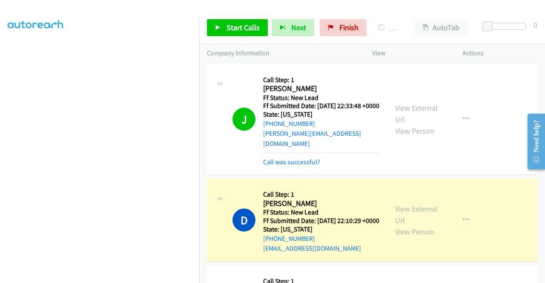
scroll to position [0, 0]
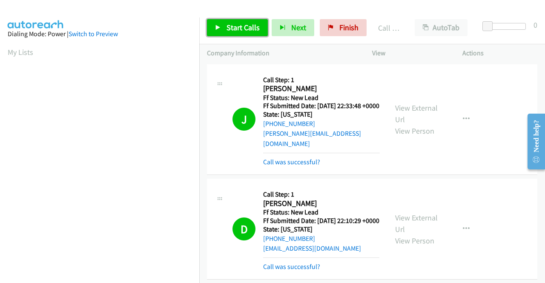
click at [237, 29] on span "Start Calls" at bounding box center [242, 28] width 33 height 10
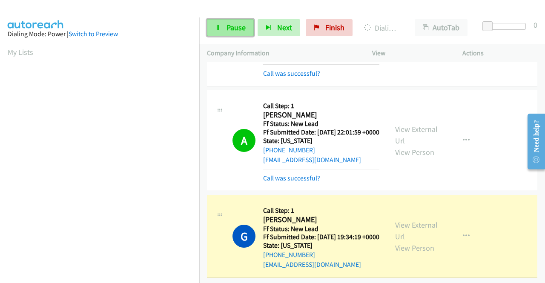
click at [234, 34] on link "Pause" at bounding box center [230, 27] width 47 height 17
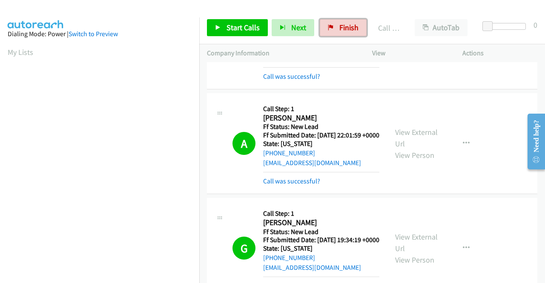
drag, startPoint x: 326, startPoint y: 29, endPoint x: 296, endPoint y: 44, distance: 33.3
click at [328, 29] on icon at bounding box center [331, 28] width 6 height 6
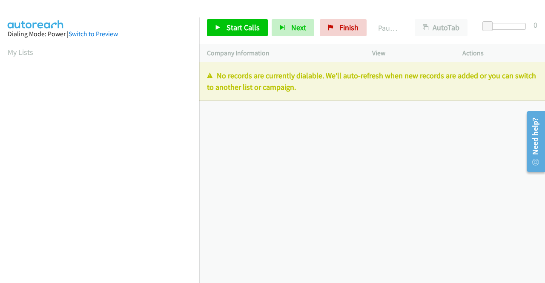
drag, startPoint x: 330, startPoint y: 88, endPoint x: 209, endPoint y: 73, distance: 122.2
click at [209, 73] on p "No records are currently dialable. We'll auto-refresh when new records are adde…" at bounding box center [372, 81] width 330 height 23
copy p "No records are currently dialable. We'll auto-refresh when new records are adde…"
